Goal: Check status: Check status

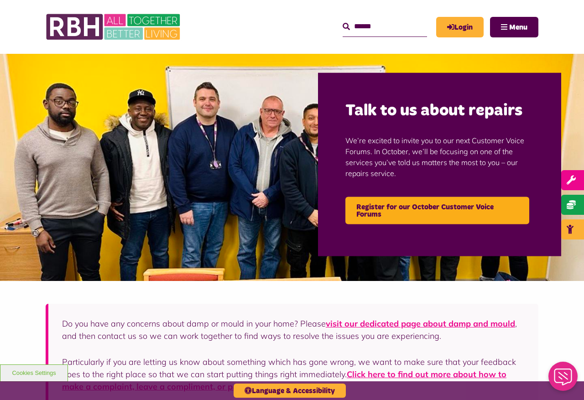
click at [461, 26] on link "Login" at bounding box center [459, 27] width 47 height 21
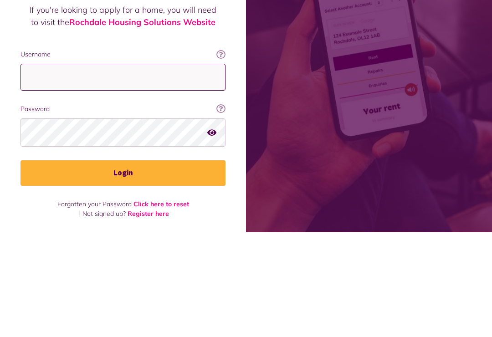
type input "**********"
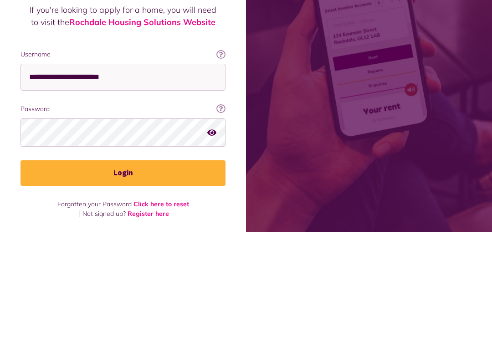
click at [123, 265] on button "Login" at bounding box center [123, 278] width 205 height 26
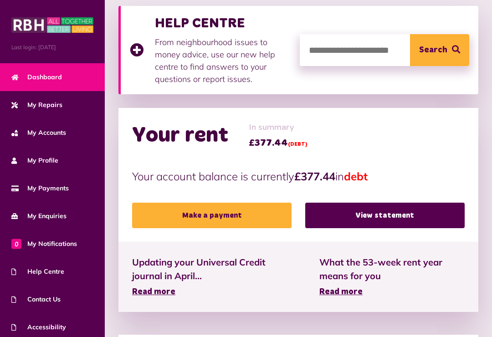
scroll to position [206, 0]
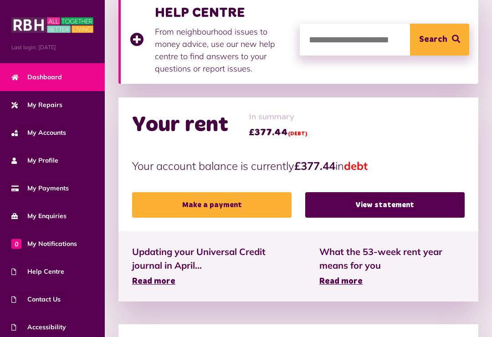
click at [389, 210] on link "View statement" at bounding box center [385, 205] width 160 height 26
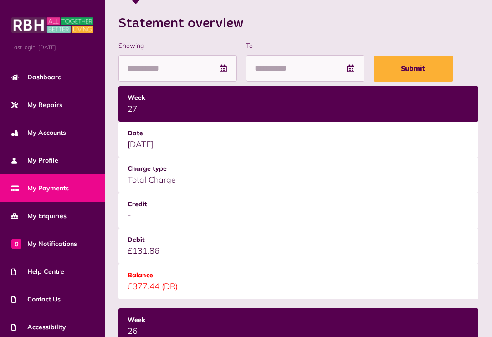
scroll to position [183, 0]
